Goal: Information Seeking & Learning: Learn about a topic

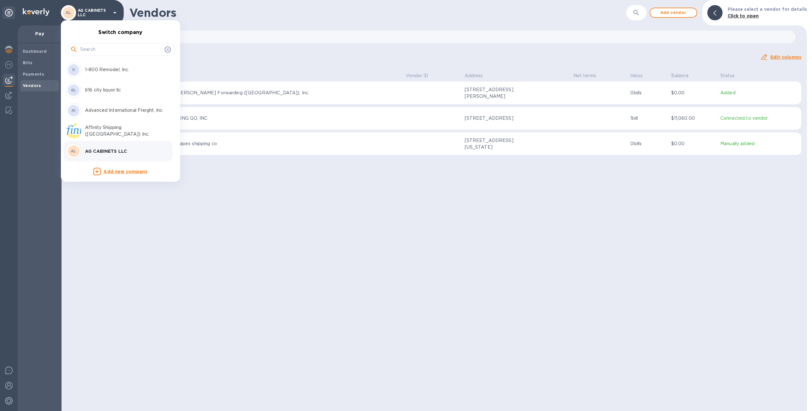
click at [108, 48] on input "text" at bounding box center [121, 50] width 82 height 10
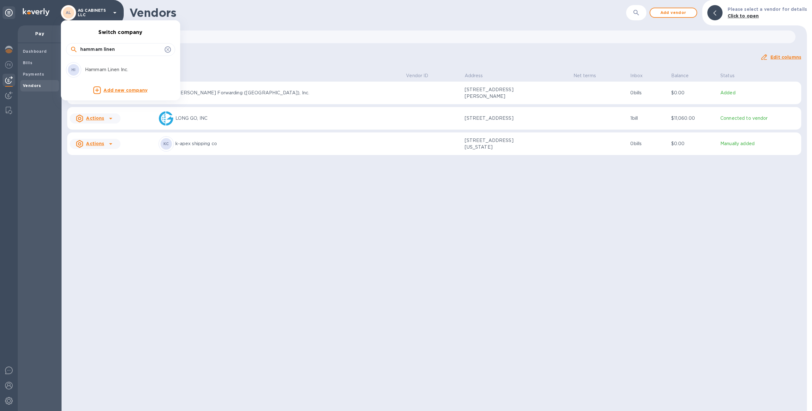
type input "hammam linen"
click at [83, 64] on div "HI Hammam Linen Inc." at bounding box center [115, 69] width 99 height 15
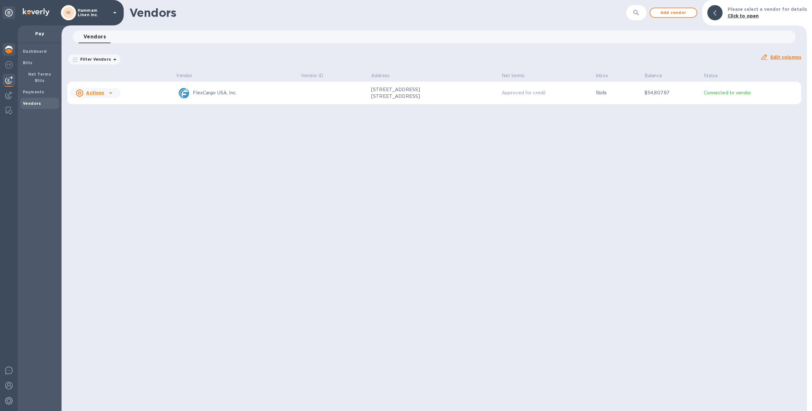
click at [7, 49] on img at bounding box center [9, 50] width 8 height 8
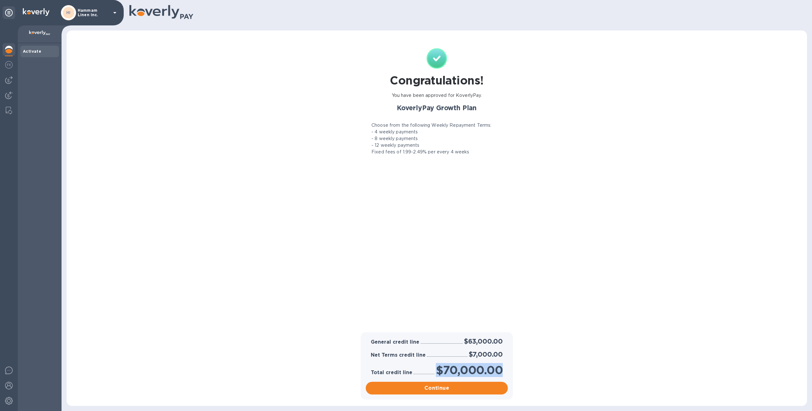
drag, startPoint x: 437, startPoint y: 371, endPoint x: 504, endPoint y: 374, distance: 67.0
click at [504, 374] on div "$70,000.00" at bounding box center [470, 370] width 70 height 16
click at [420, 371] on div at bounding box center [424, 372] width 21 height 3
drag, startPoint x: 371, startPoint y: 355, endPoint x: 508, endPoint y: 355, distance: 137.1
click at [507, 354] on div "Net Terms credit line $7,000.00" at bounding box center [437, 354] width 142 height 10
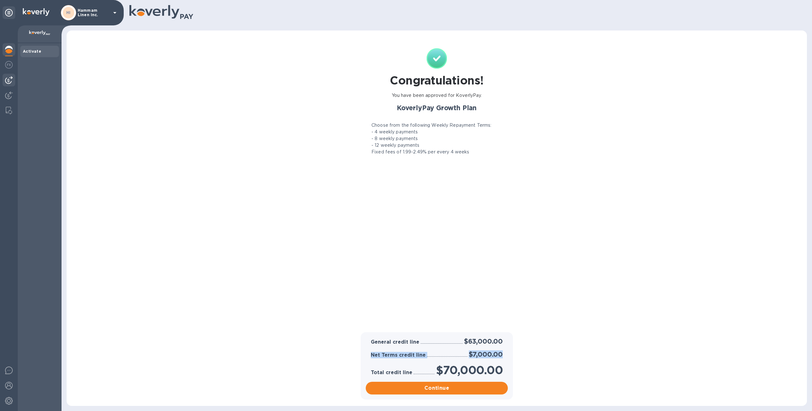
click at [8, 80] on img at bounding box center [9, 80] width 8 height 8
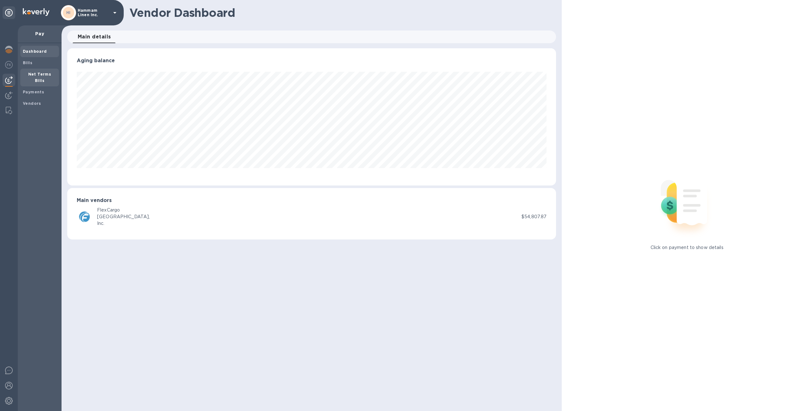
scroll to position [137, 489]
click at [26, 67] on div "Bills" at bounding box center [39, 62] width 39 height 11
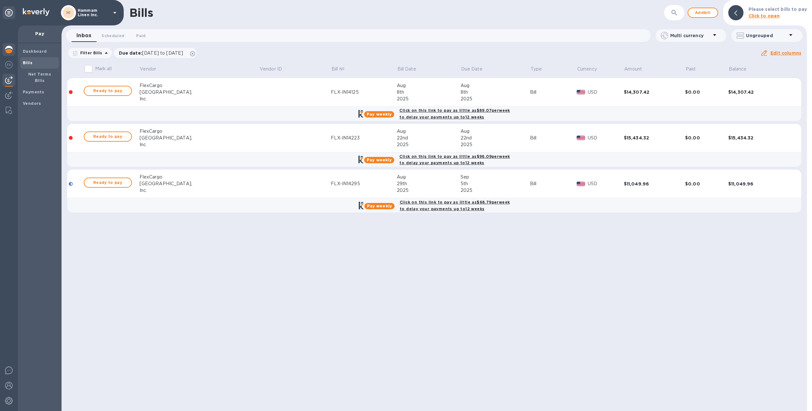
click at [11, 50] on img at bounding box center [9, 50] width 8 height 8
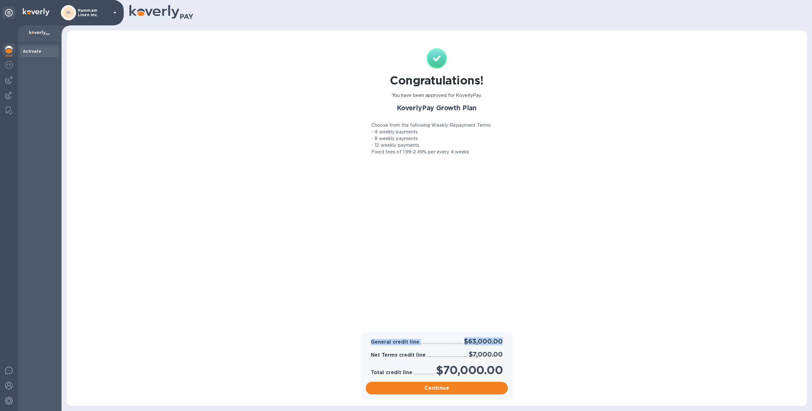
drag, startPoint x: 371, startPoint y: 342, endPoint x: 500, endPoint y: 344, distance: 129.5
click at [502, 344] on div "General credit line $63,000.00" at bounding box center [437, 341] width 135 height 10
click at [419, 318] on div "Congratulations! You have been approved for KoverlyPay. KoverlyPay Growth Plan …" at bounding box center [437, 189] width 150 height 282
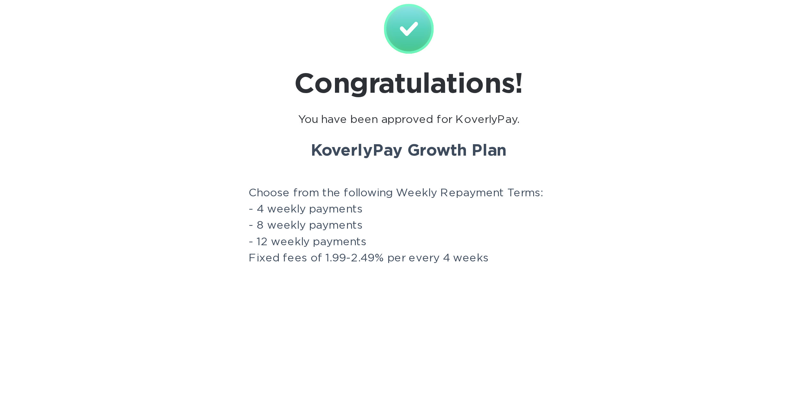
drag, startPoint x: 374, startPoint y: 133, endPoint x: 415, endPoint y: 133, distance: 40.9
click at [415, 133] on p "- 4 weekly payments" at bounding box center [395, 132] width 47 height 7
drag, startPoint x: 402, startPoint y: 153, endPoint x: 411, endPoint y: 153, distance: 8.9
click at [411, 153] on p "Fixed fees of 1.99-2.49% per every 4 weeks" at bounding box center [421, 152] width 98 height 7
drag, startPoint x: 375, startPoint y: 132, endPoint x: 417, endPoint y: 133, distance: 41.9
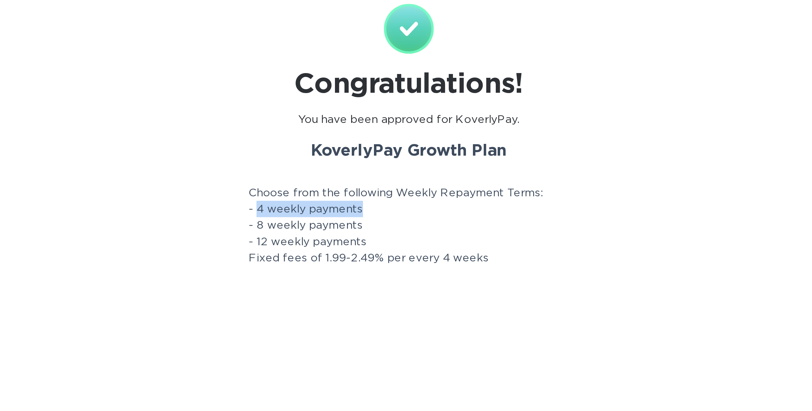
click at [417, 133] on p "- 4 weekly payments" at bounding box center [395, 132] width 47 height 7
click at [430, 147] on div "- 12 weekly payments" at bounding box center [437, 145] width 150 height 7
